Goal: Task Accomplishment & Management: Complete application form

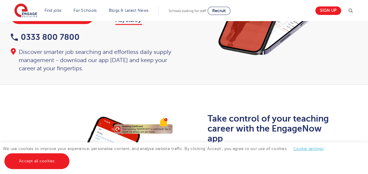
scroll to position [88, 0]
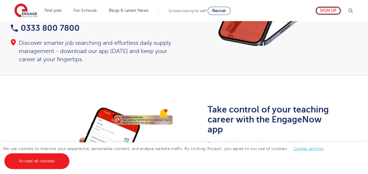
click at [333, 9] on link "Sign up" at bounding box center [329, 10] width 26 height 9
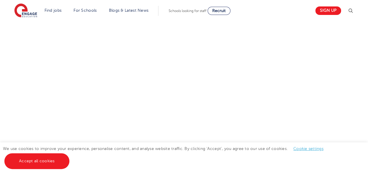
scroll to position [352, 0]
click at [260, 77] on div "Let us know more about you!" at bounding box center [184, 4] width 356 height 311
